Goal: Task Accomplishment & Management: Manage account settings

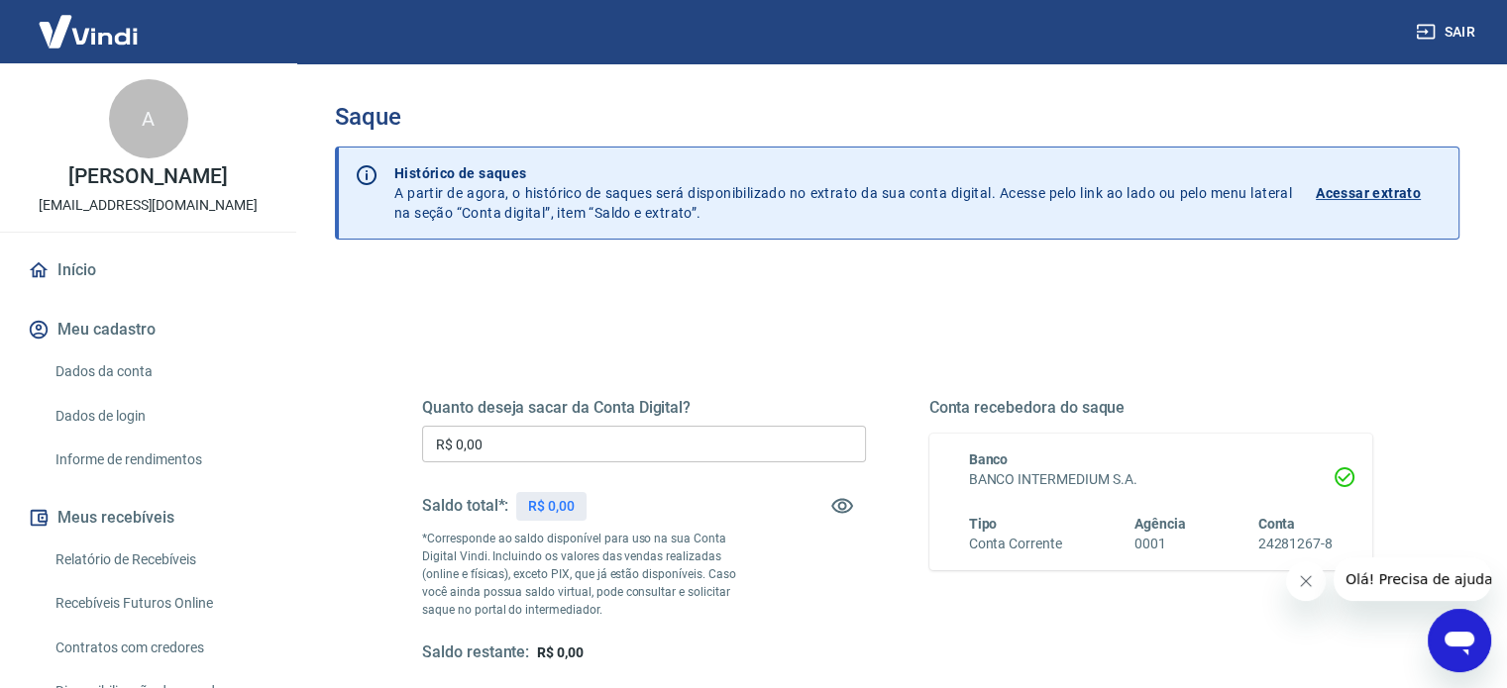
click at [594, 442] on input "R$ 0,00" at bounding box center [644, 444] width 444 height 37
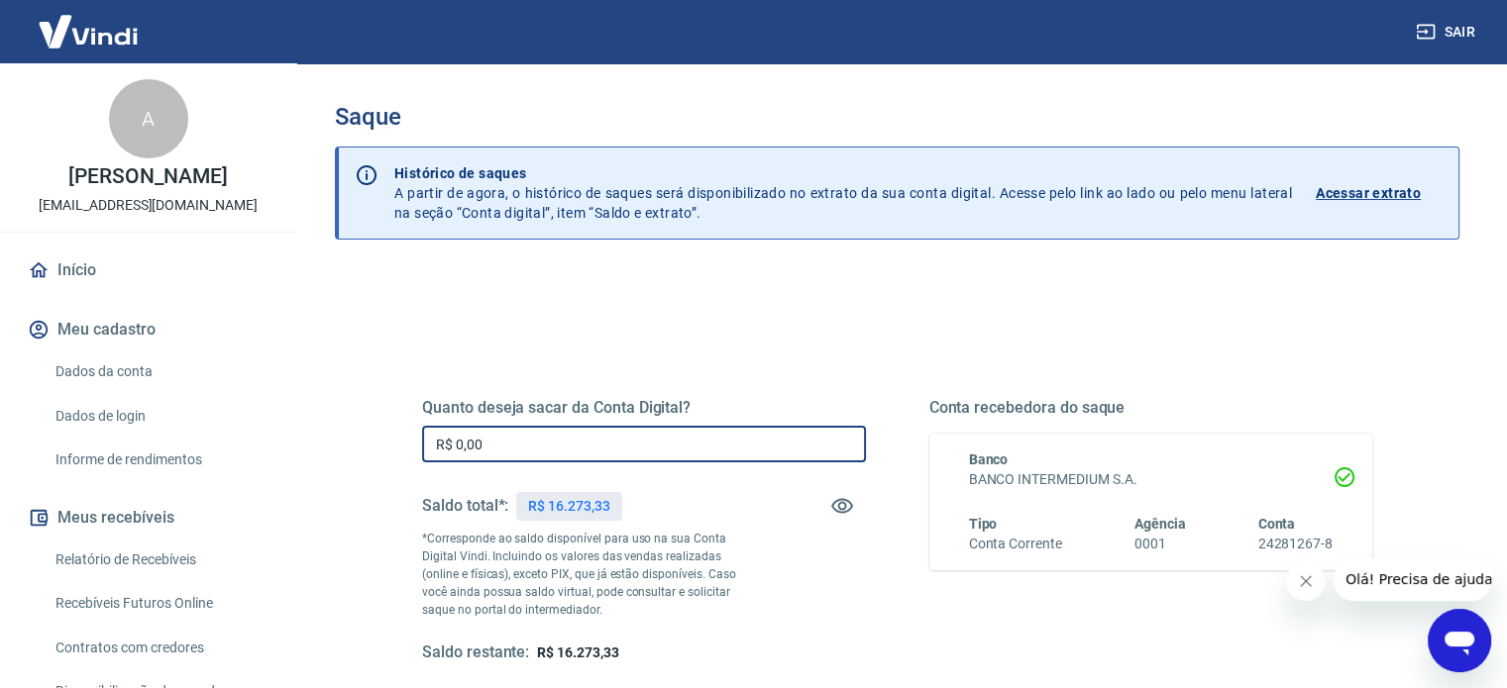
click at [594, 442] on input "R$ 0,00" at bounding box center [644, 444] width 444 height 37
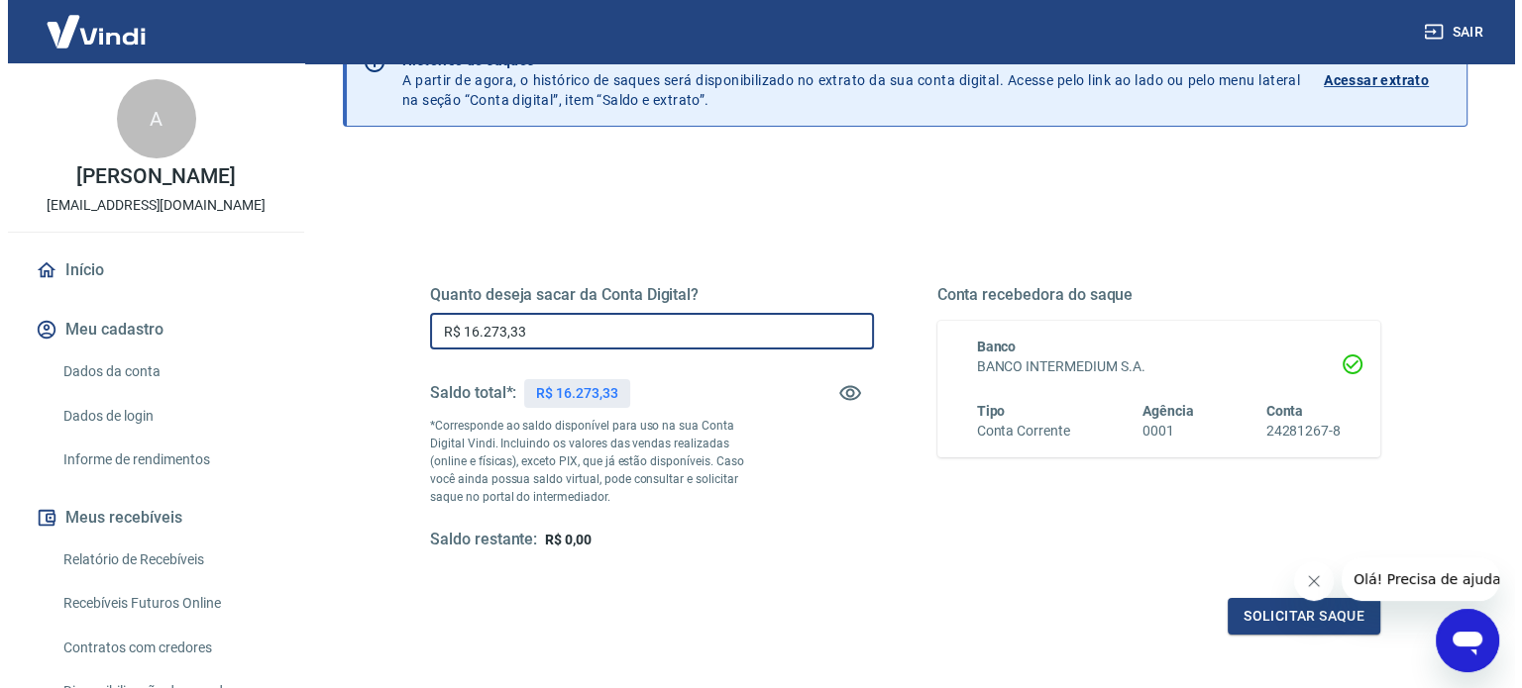
scroll to position [198, 0]
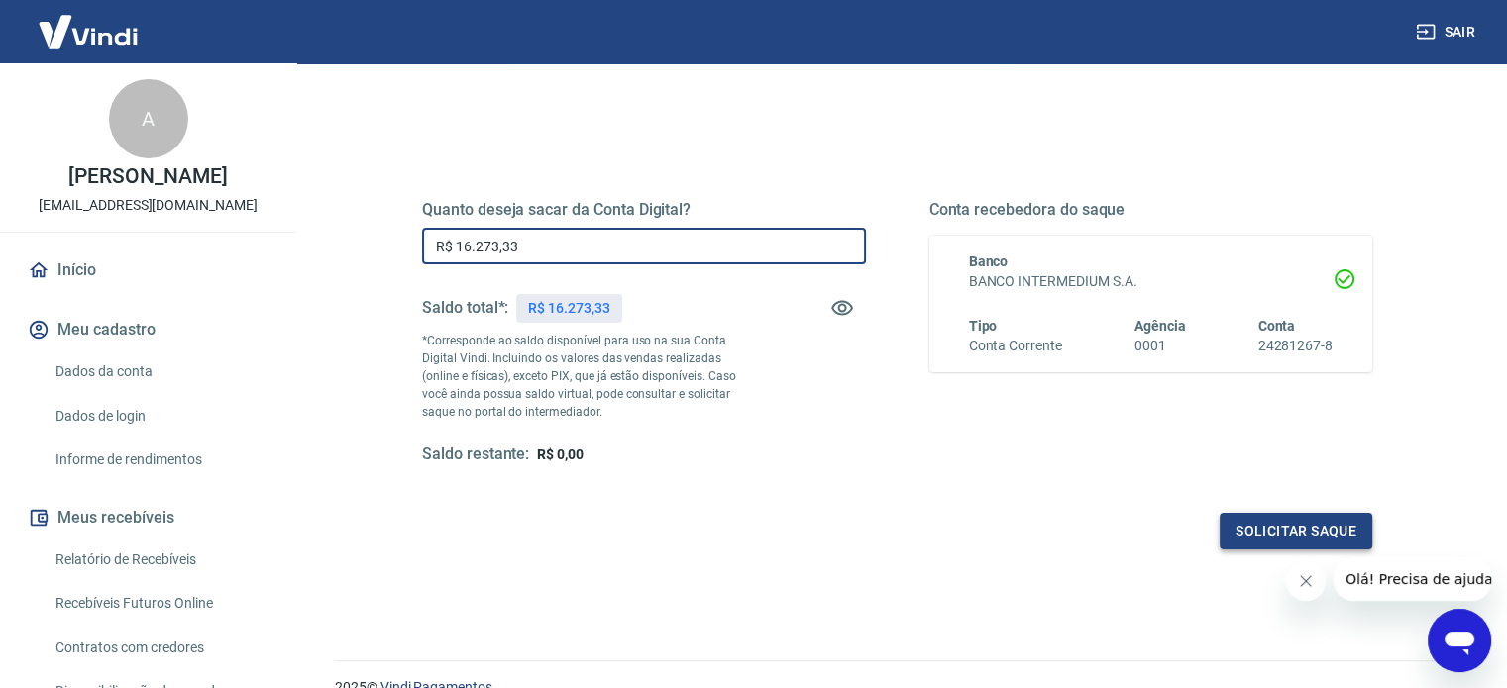
type input "R$ 16.273,33"
click at [1282, 547] on button "Solicitar saque" at bounding box center [1295, 531] width 153 height 37
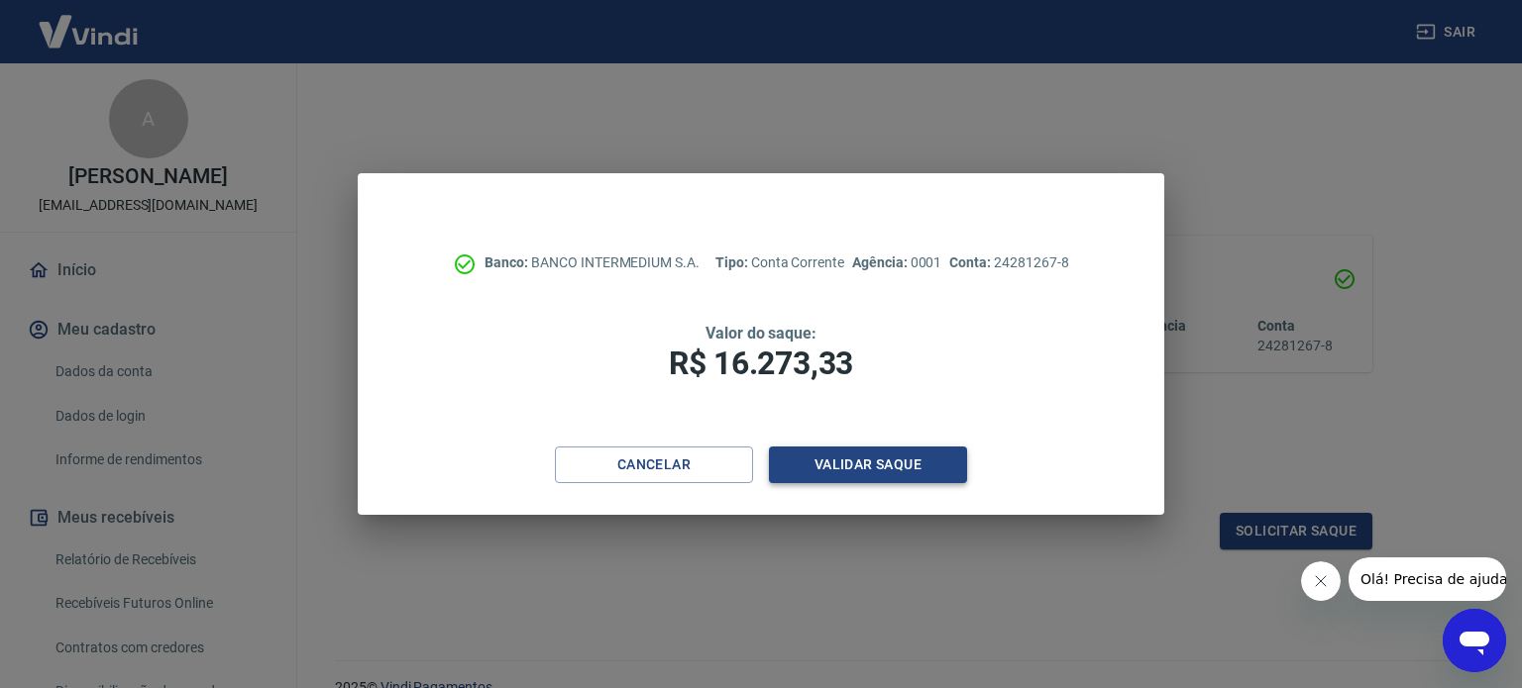
click at [914, 467] on button "Validar saque" at bounding box center [868, 465] width 198 height 37
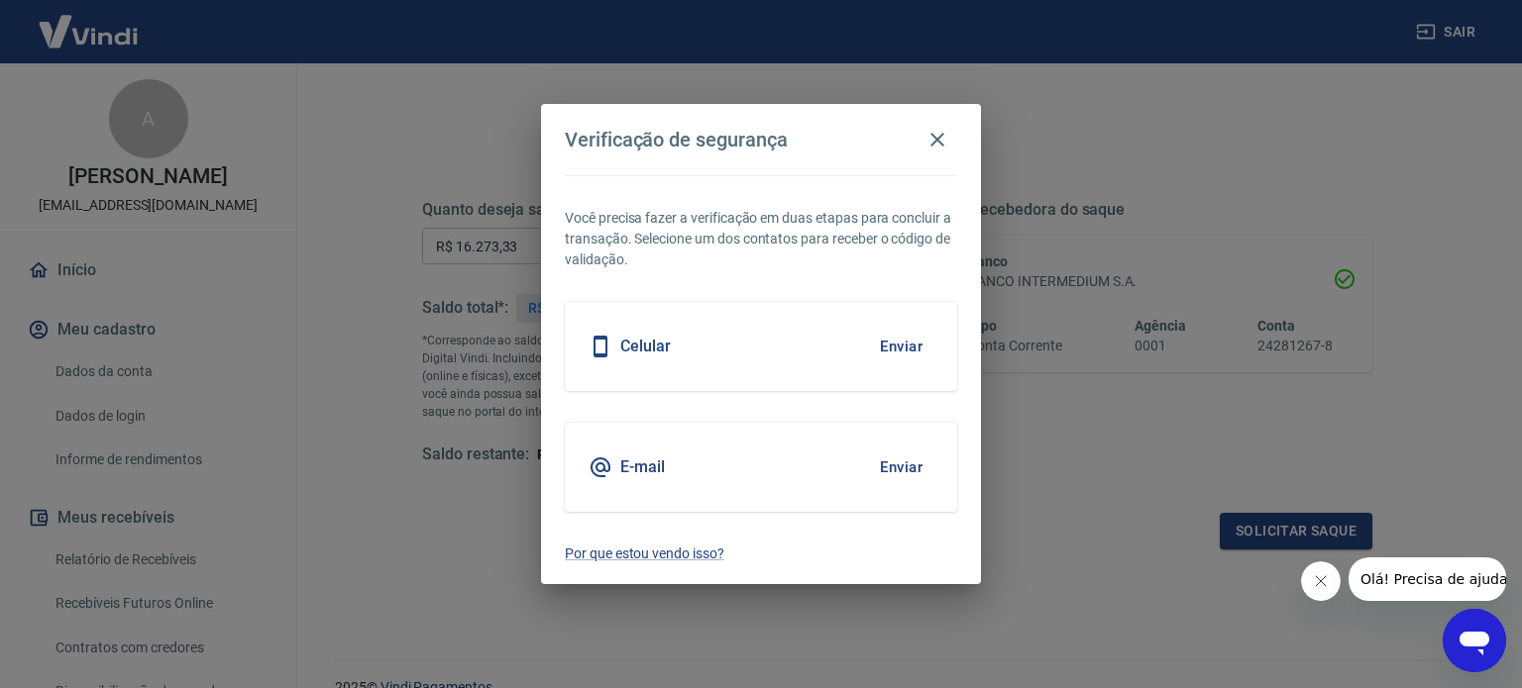
click at [888, 473] on button "Enviar" at bounding box center [901, 468] width 64 height 42
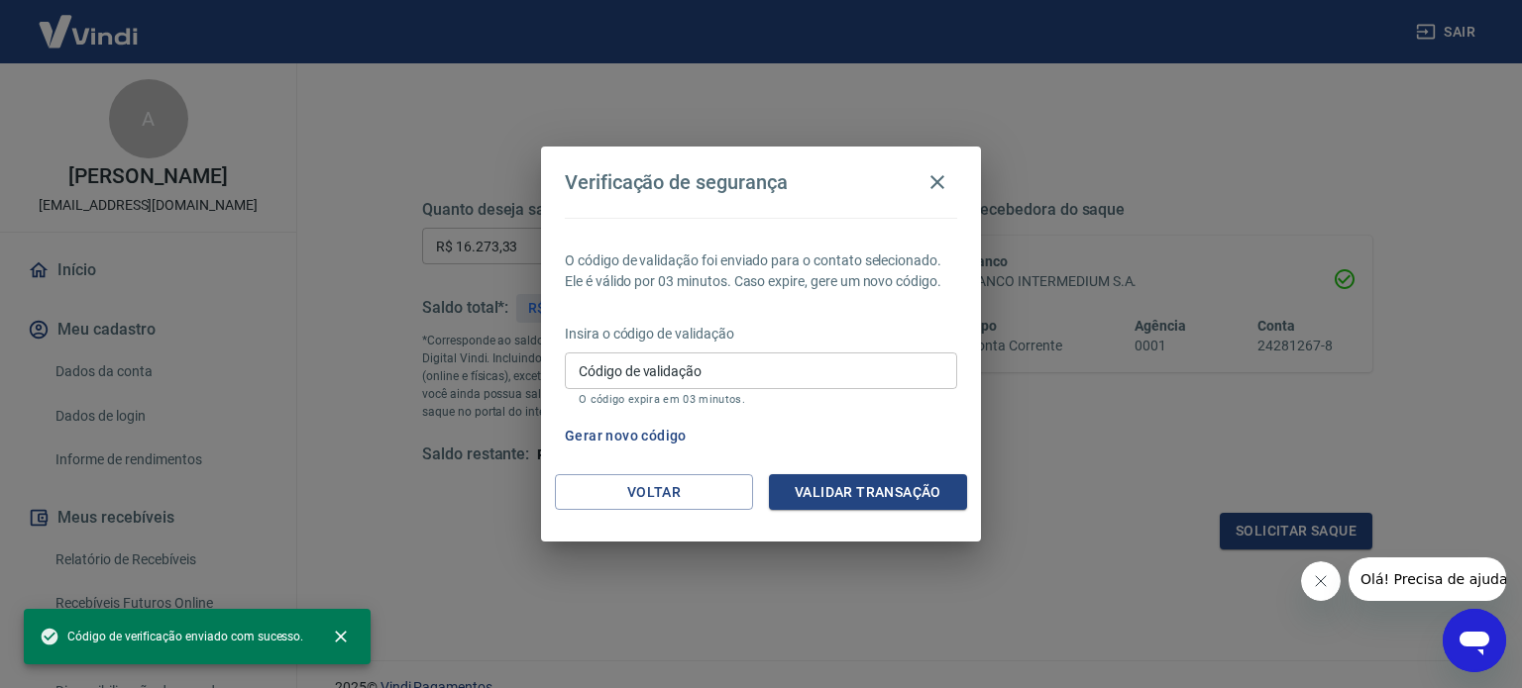
click at [890, 466] on div "O código de validação foi enviado para o contato selecionado. Ele é válido por …" at bounding box center [761, 346] width 440 height 257
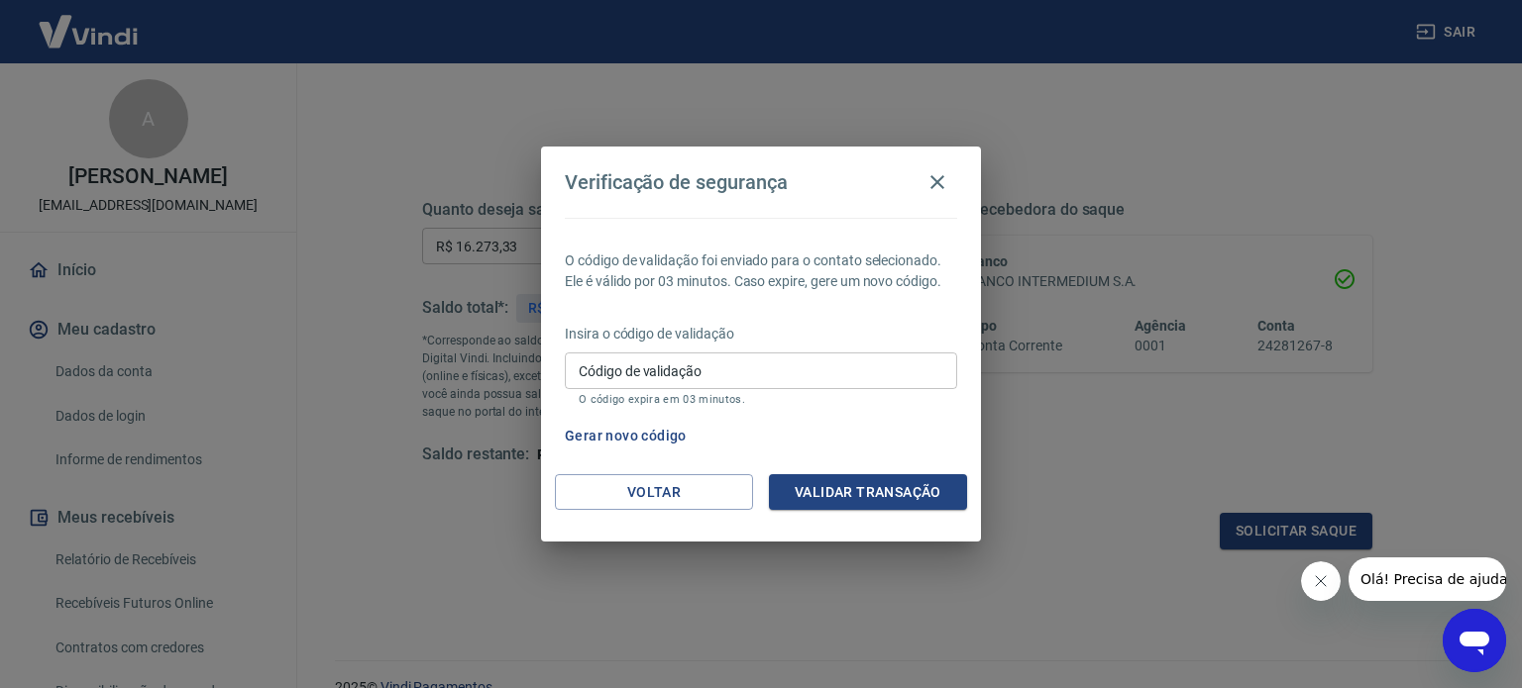
click at [888, 428] on div "Gerar novo código" at bounding box center [757, 436] width 400 height 37
click at [831, 370] on input "Código de validação" at bounding box center [761, 371] width 392 height 37
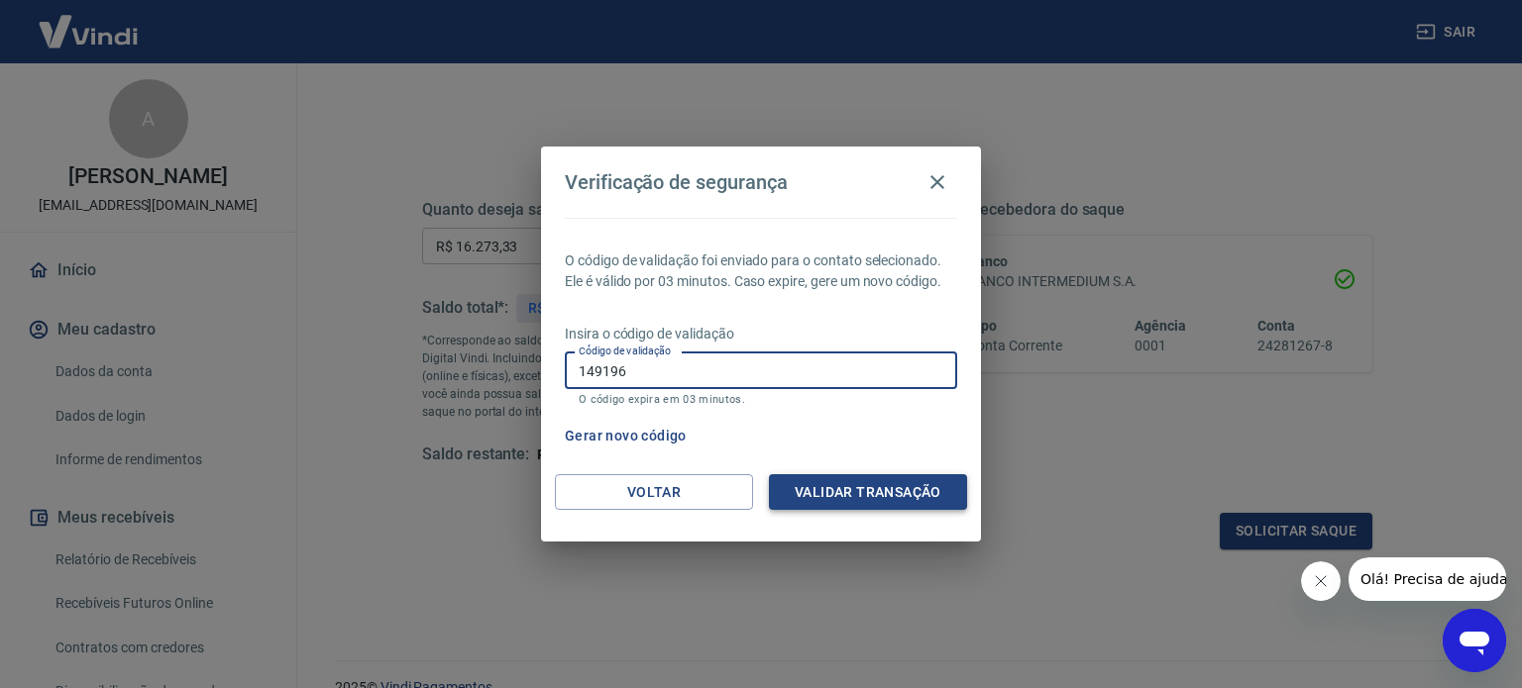
type input "149196"
click at [904, 495] on button "Validar transação" at bounding box center [868, 493] width 198 height 37
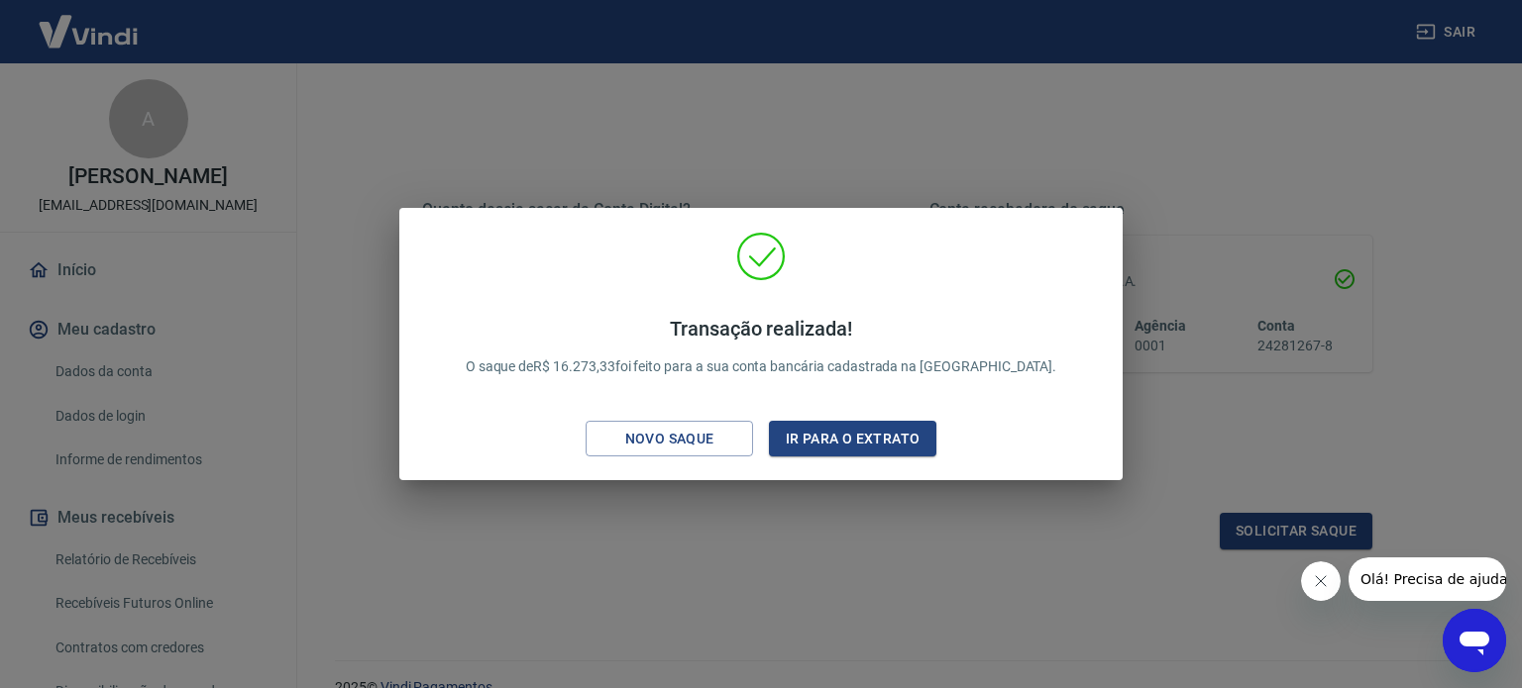
click at [777, 544] on div "Transação realizada! O saque de R$ 16.273,33 foi feito para a sua conta bancári…" at bounding box center [761, 344] width 1522 height 688
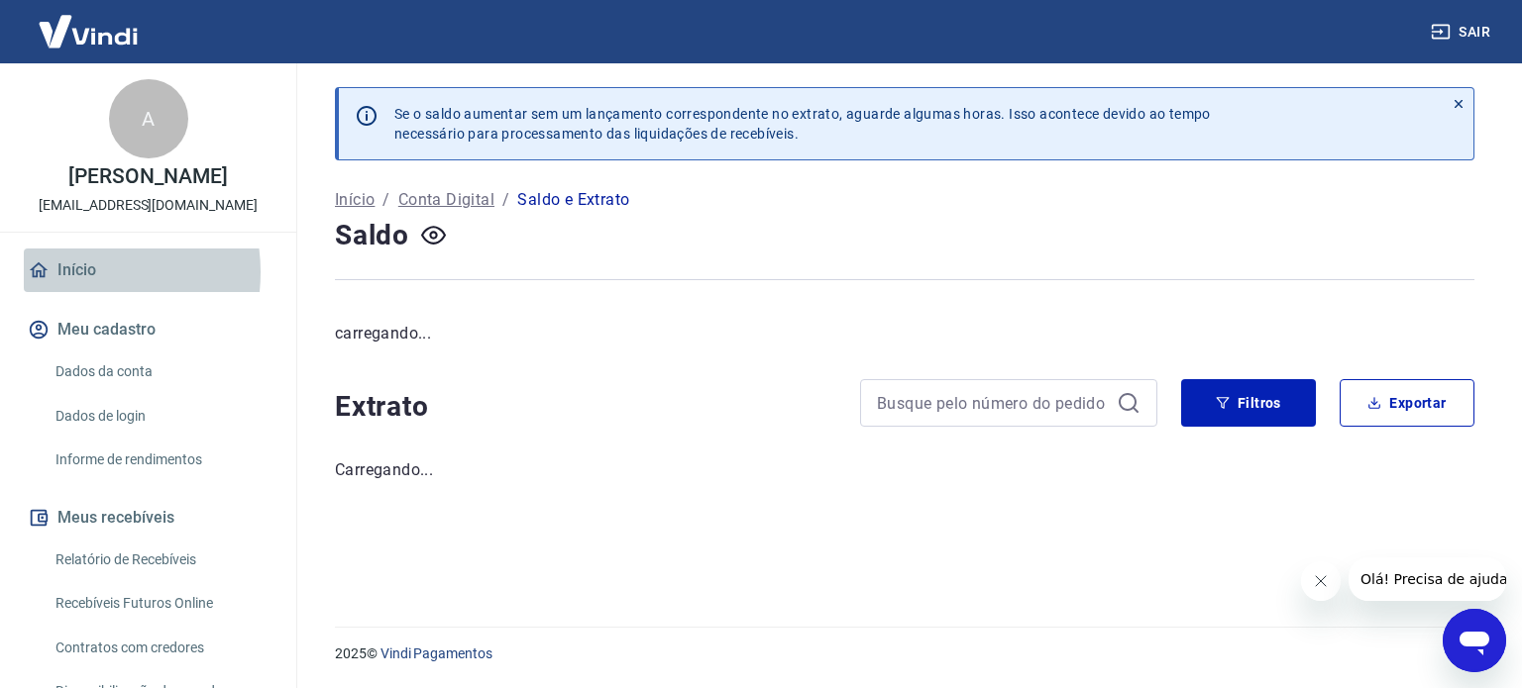
click at [71, 272] on link "Início" at bounding box center [148, 271] width 249 height 44
